Goal: Task Accomplishment & Management: Use online tool/utility

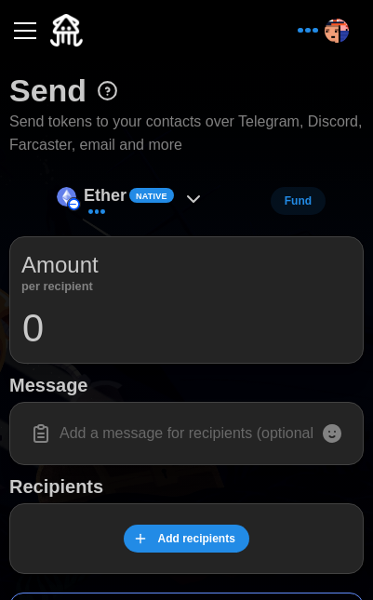
click at [39, 16] on button "button" at bounding box center [25, 31] width 32 height 32
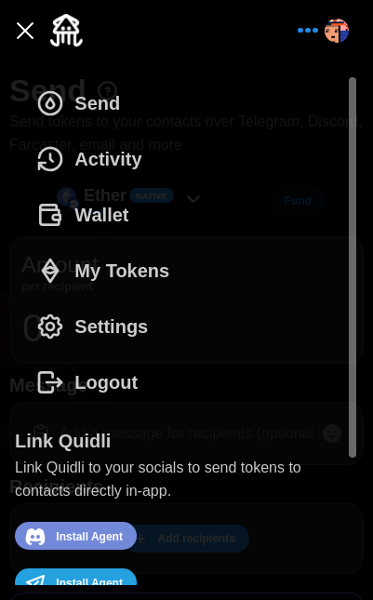
click at [100, 272] on span "My Tokens" at bounding box center [121, 271] width 95 height 54
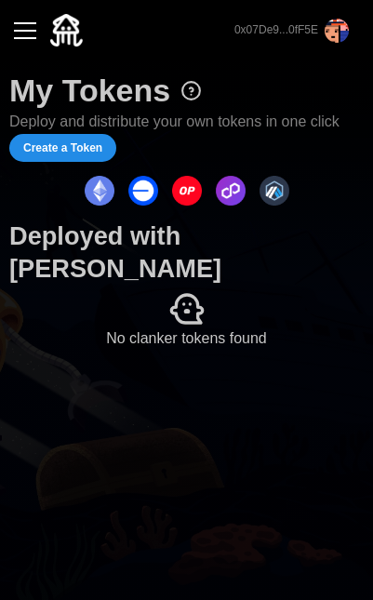
click at [85, 162] on div "My Tokens Deploy and distribute your own tokens in one click Create a Token Dep…" at bounding box center [186, 210] width 354 height 281
click at [87, 148] on span "Create a Token" at bounding box center [62, 148] width 79 height 26
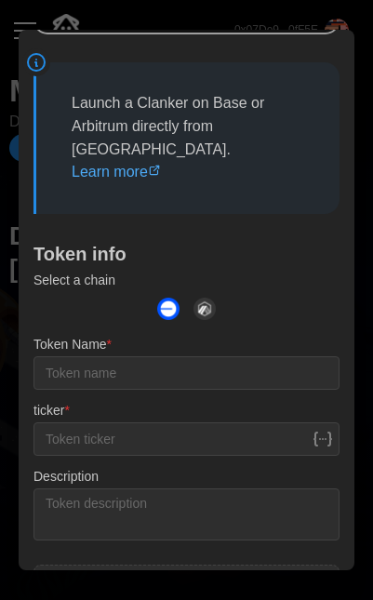
scroll to position [130, 0]
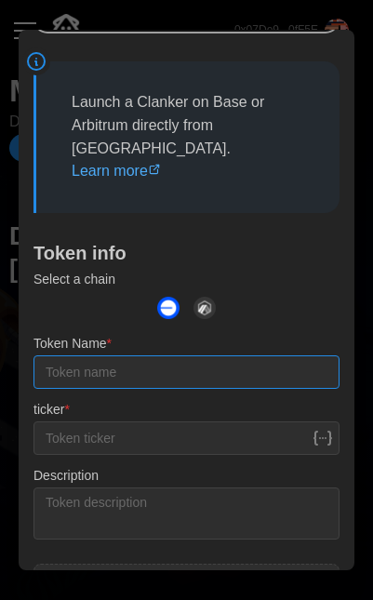
click at [185, 355] on input "Token Name *" at bounding box center [186, 371] width 306 height 33
type input "T"
type input "TGJA"
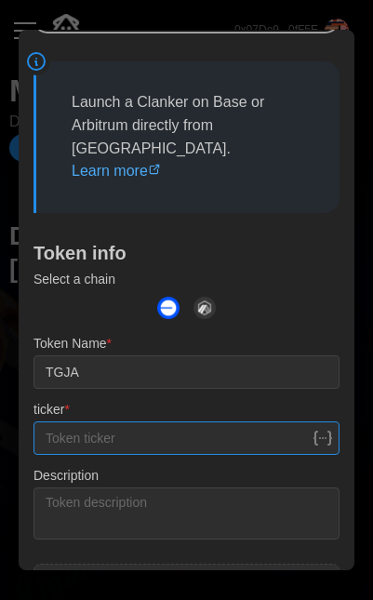
click at [195, 421] on input "ticker *" at bounding box center [186, 437] width 306 height 33
type input "TGJA"
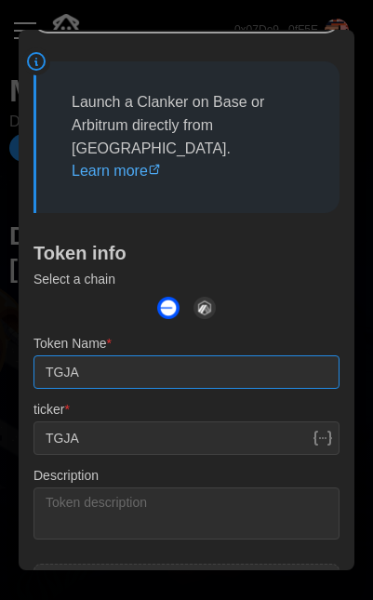
click at [192, 333] on div "Token Name * TGJA" at bounding box center [186, 361] width 306 height 57
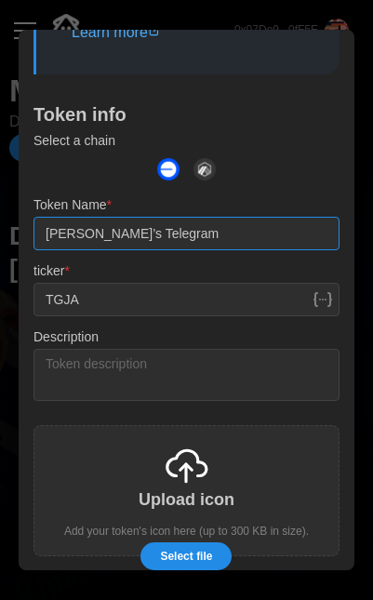
type input "[PERSON_NAME]’s Telegram"
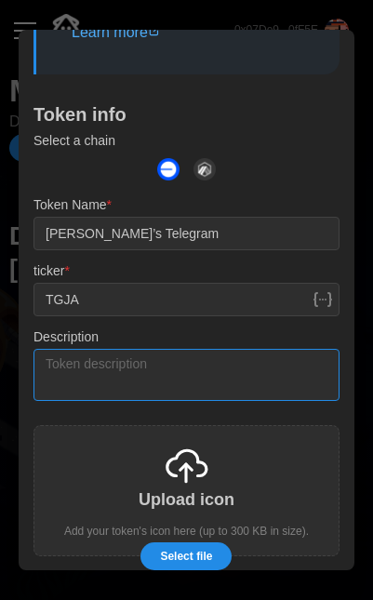
click at [226, 363] on textarea "Description" at bounding box center [186, 375] width 306 height 52
type textarea "T"
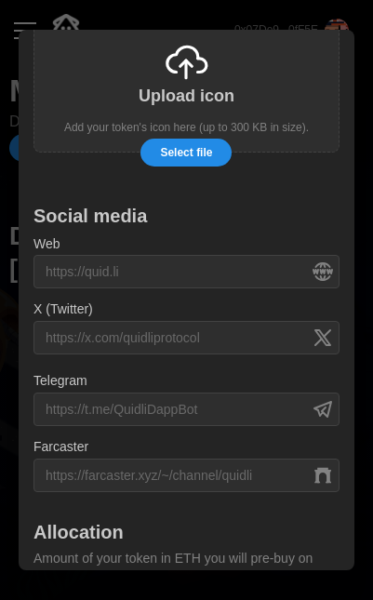
scroll to position [670, 0]
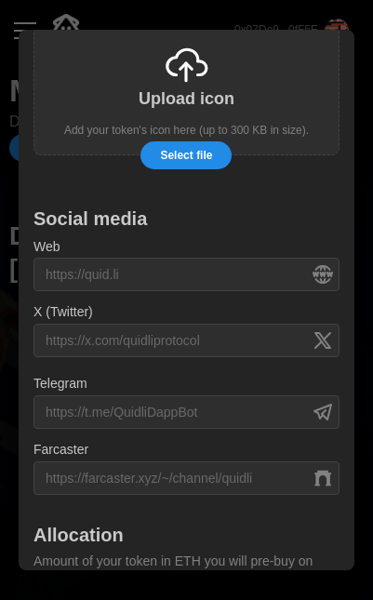
type textarea "Social token [PERSON_NAME] can use for Telegram demos"
click at [207, 142] on span "Select file" at bounding box center [186, 155] width 52 height 26
type input "C:\fakepath\Quidli_Balance.png"
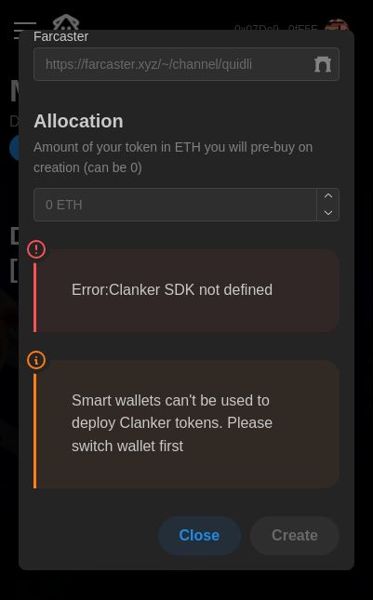
scroll to position [1116, 0]
click at [221, 302] on p "Error: Clanker SDK not defined" at bounding box center [188, 290] width 233 height 23
click at [232, 294] on p "Error: Clanker SDK not defined" at bounding box center [188, 290] width 233 height 23
click at [211, 530] on span "Close" at bounding box center [200, 535] width 41 height 37
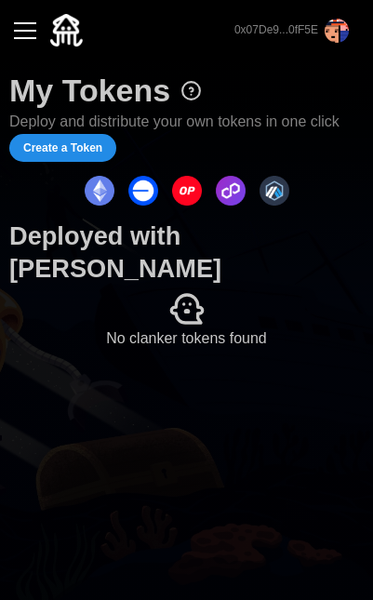
click at [22, 30] on div "button" at bounding box center [25, 31] width 22 height 2
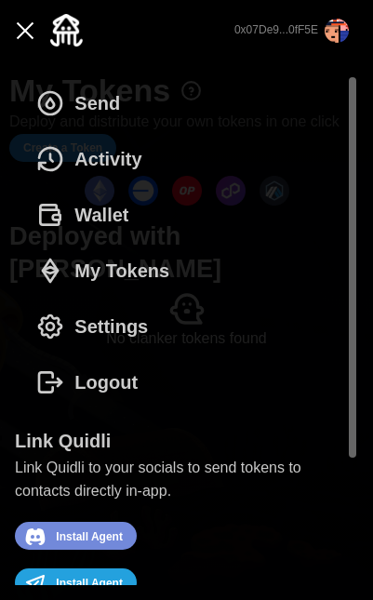
click at [97, 311] on span "Settings" at bounding box center [110, 327] width 73 height 54
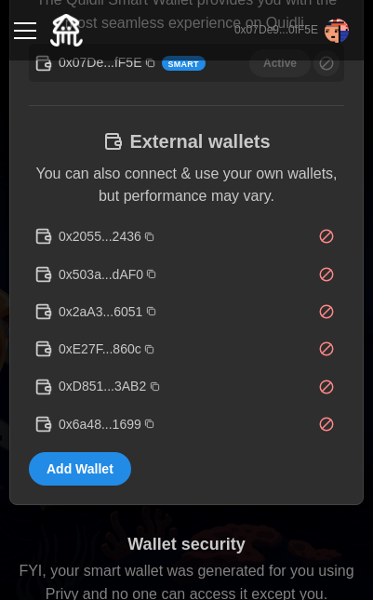
scroll to position [531, 0]
